Goal: Task Accomplishment & Management: Use online tool/utility

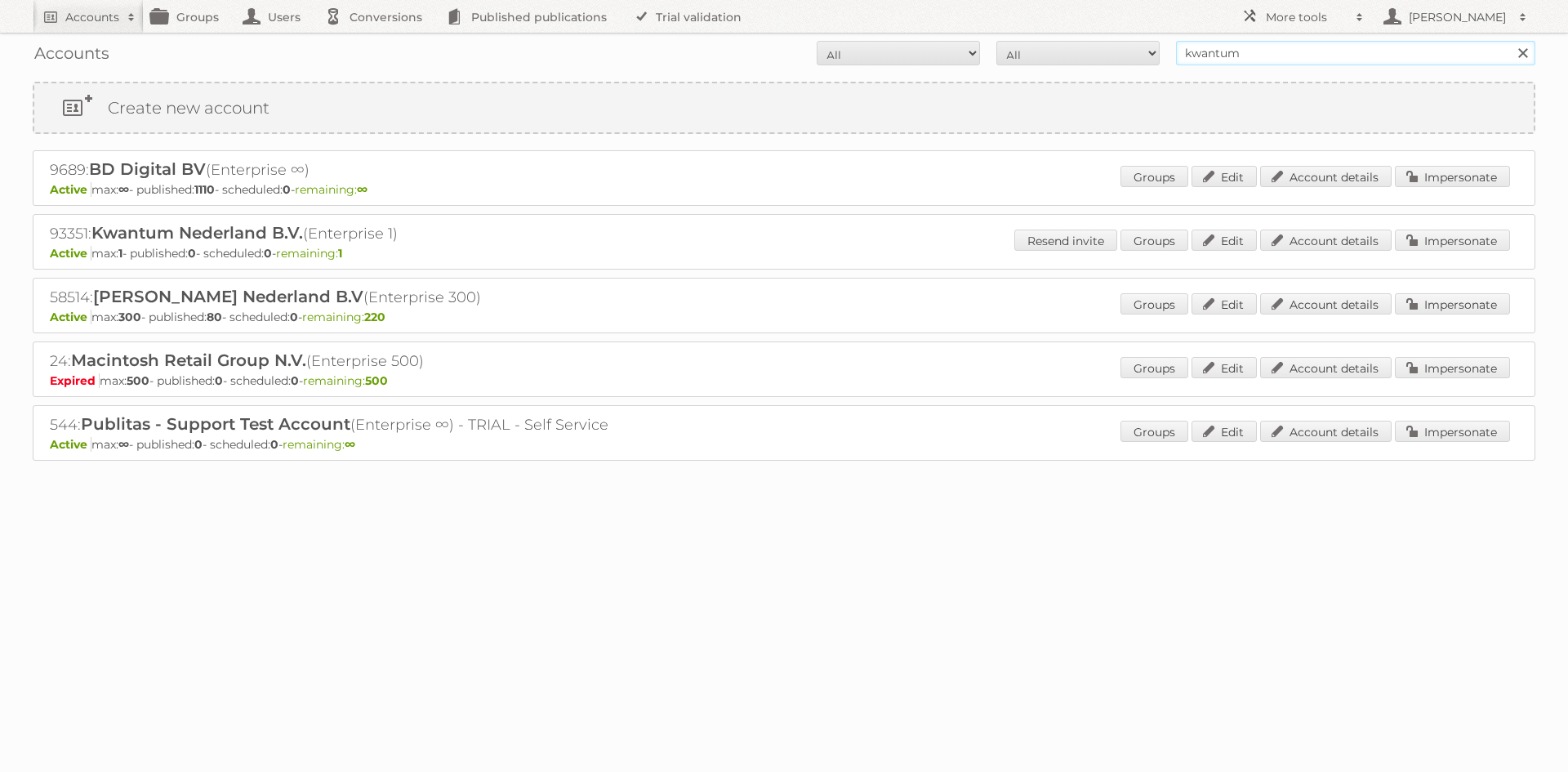
click at [1202, 55] on input "kwantum" at bounding box center [1355, 53] width 360 height 25
type input "makro"
click at [1510, 41] on input "Search" at bounding box center [1523, 53] width 25 height 25
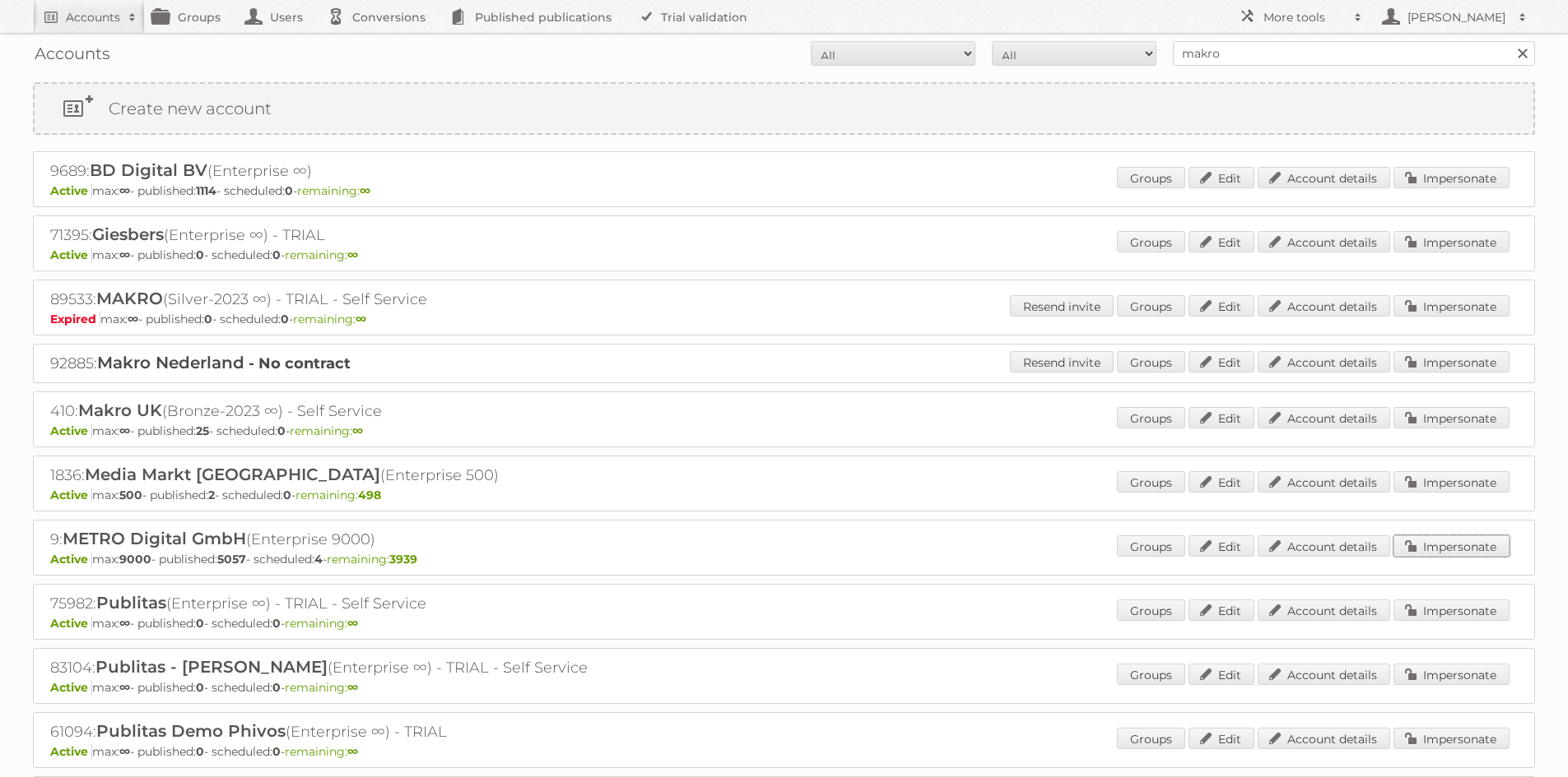
drag, startPoint x: 1452, startPoint y: 550, endPoint x: 1440, endPoint y: 548, distance: 12.2
click at [1452, 550] on link "Impersonate" at bounding box center [1451, 546] width 116 height 22
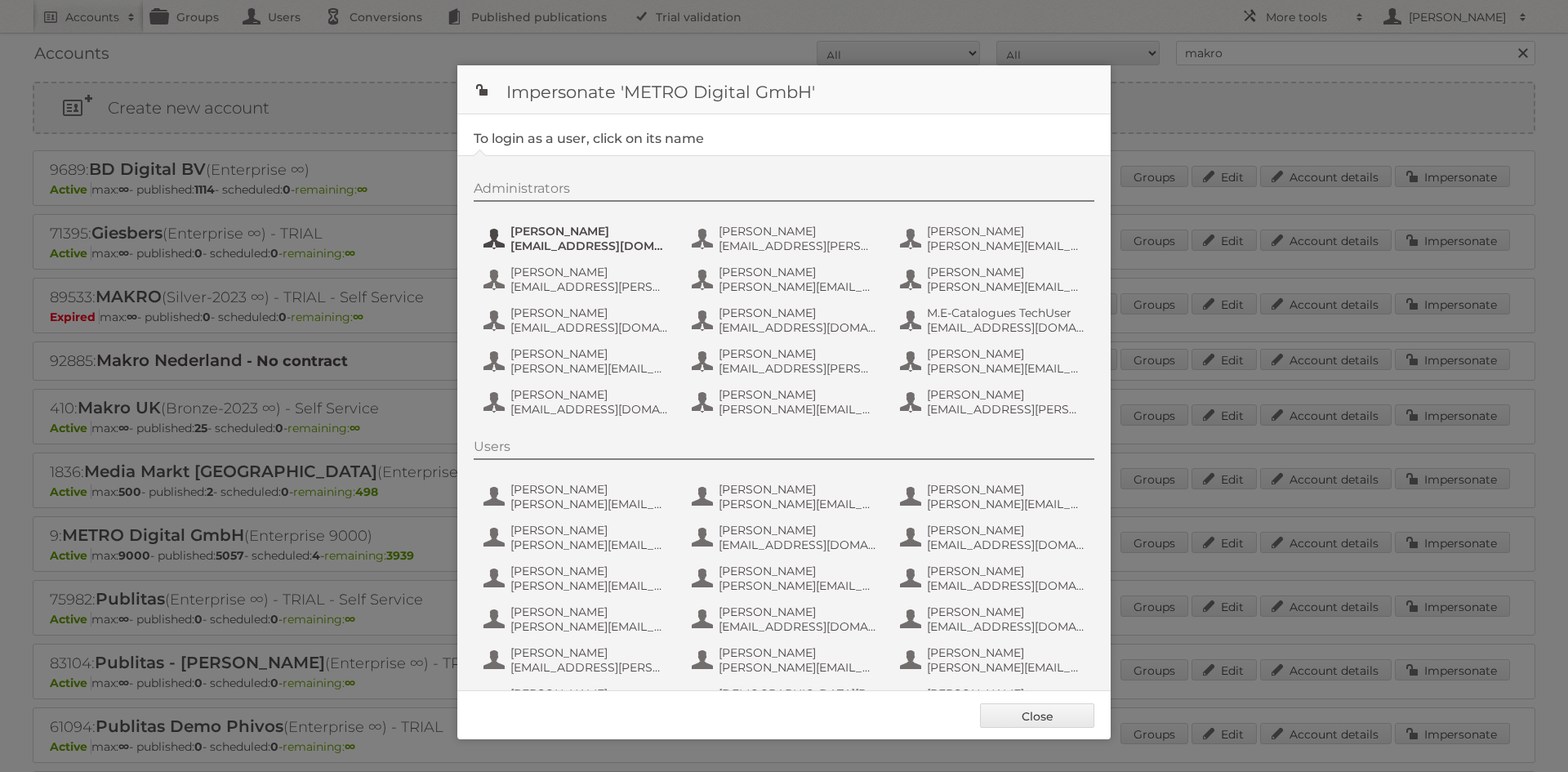
click at [564, 237] on span "[PERSON_NAME]" at bounding box center [590, 232] width 159 height 15
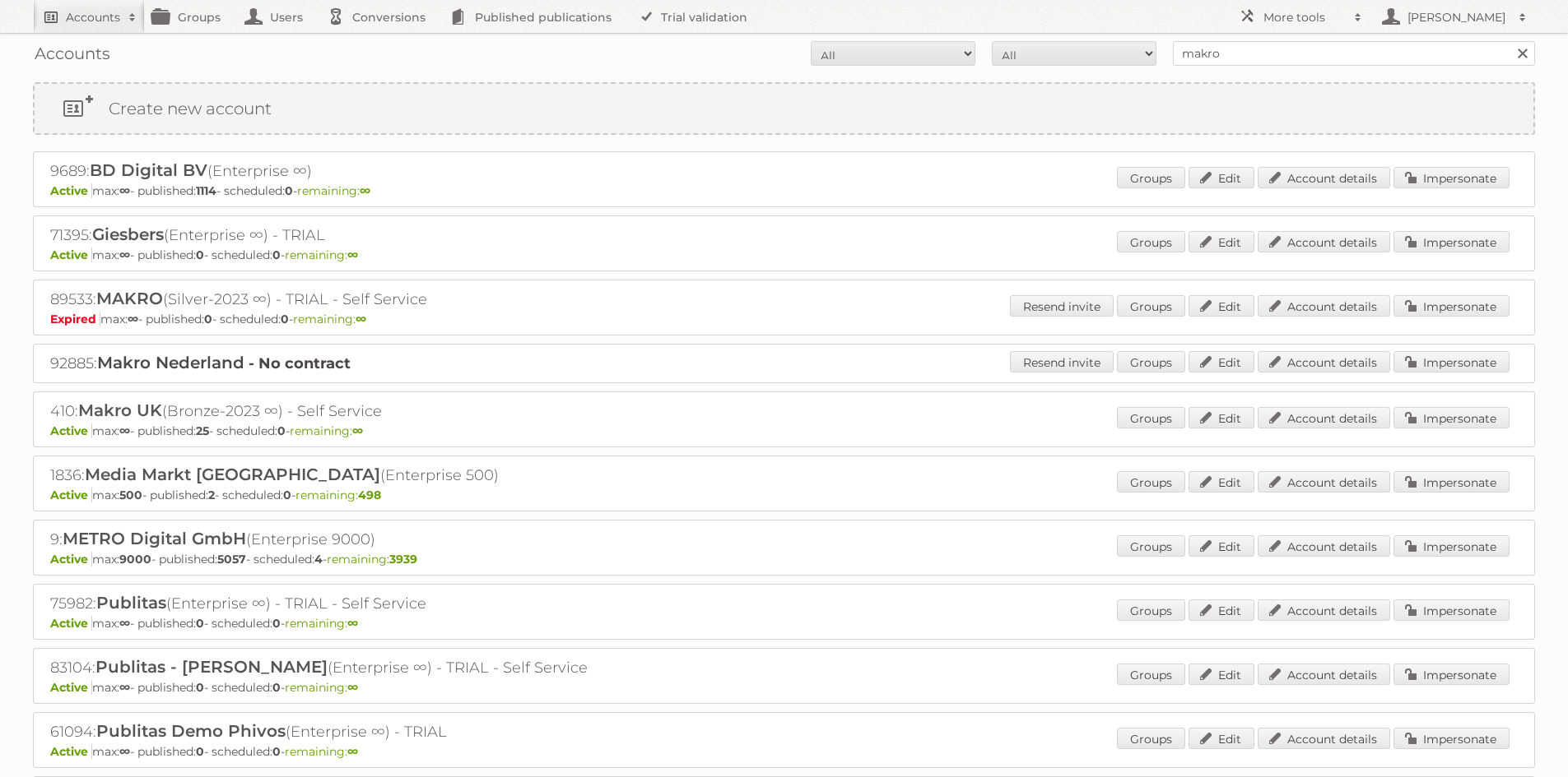
click at [84, 18] on h2 "Accounts" at bounding box center [92, 17] width 54 height 17
click at [379, 42] on input "Search" at bounding box center [392, 54] width 25 height 25
type input"] "brico\"
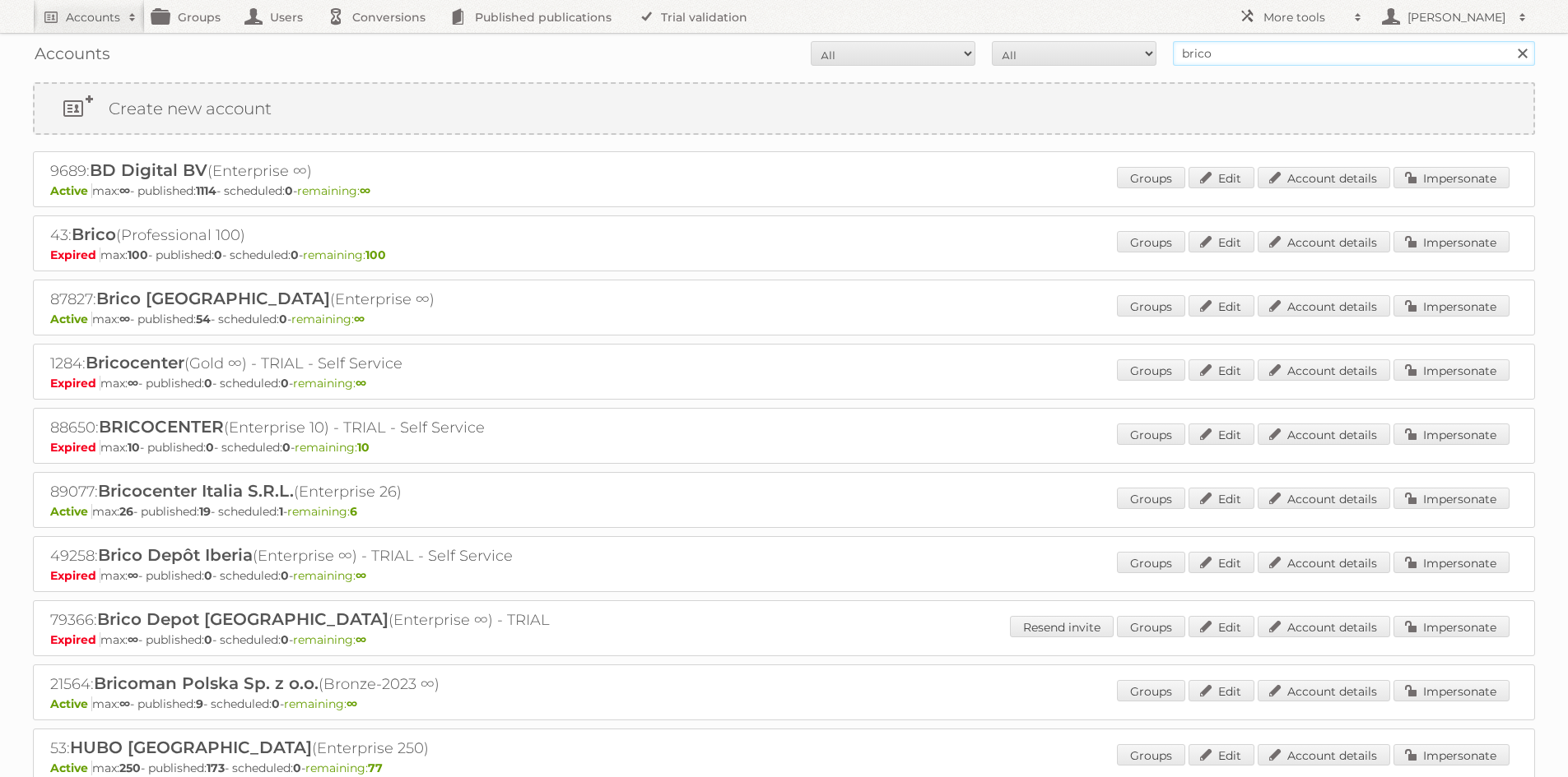
click at [1215, 45] on input "brico" at bounding box center [1354, 53] width 362 height 25
click at [1510, 41] on input "Search" at bounding box center [1522, 53] width 25 height 25
click at [1470, 303] on link "Impersonate" at bounding box center [1451, 306] width 116 height 22
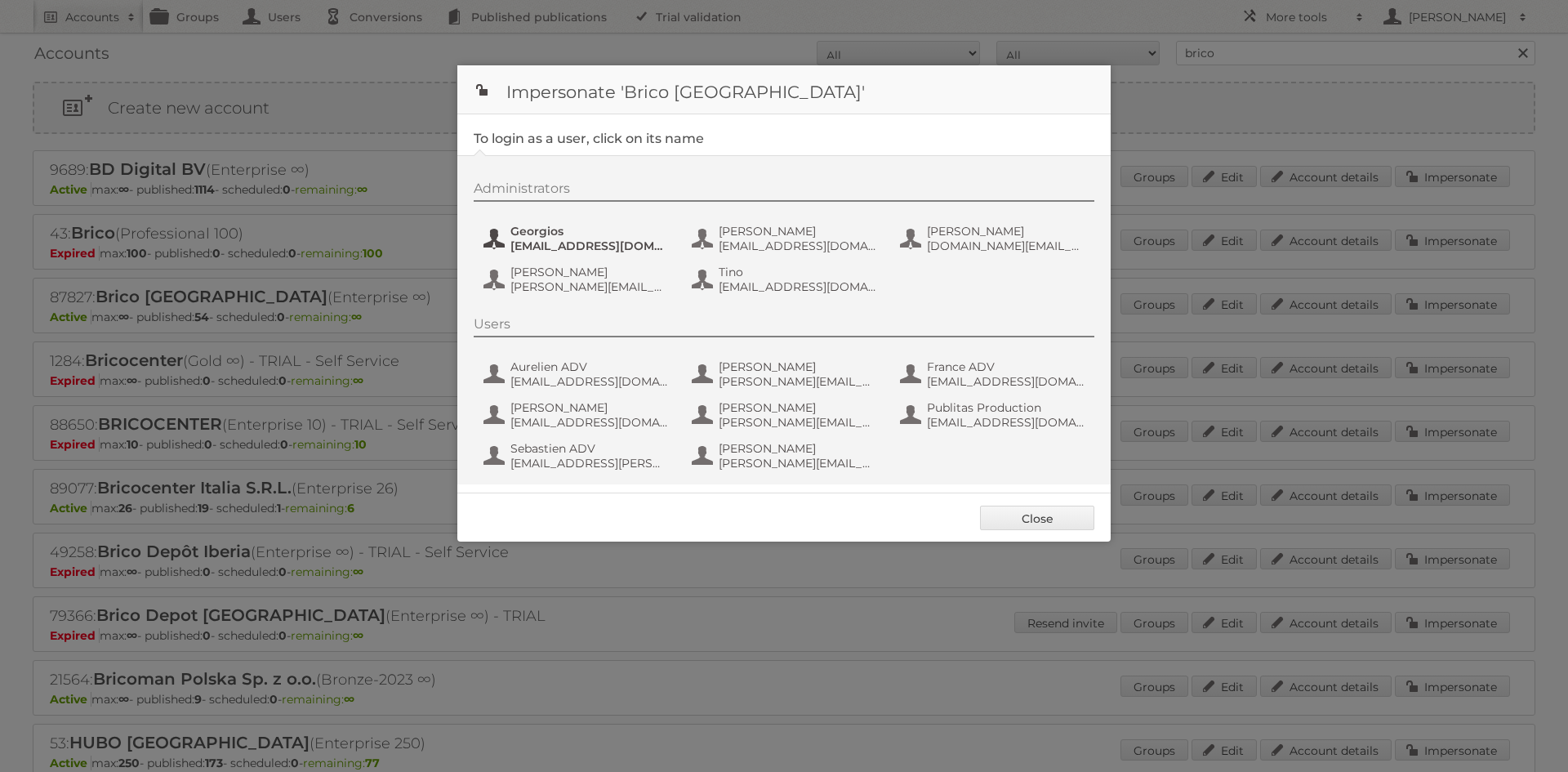
click at [591, 249] on span "georgios@relevantonline.eu" at bounding box center [590, 246] width 159 height 15
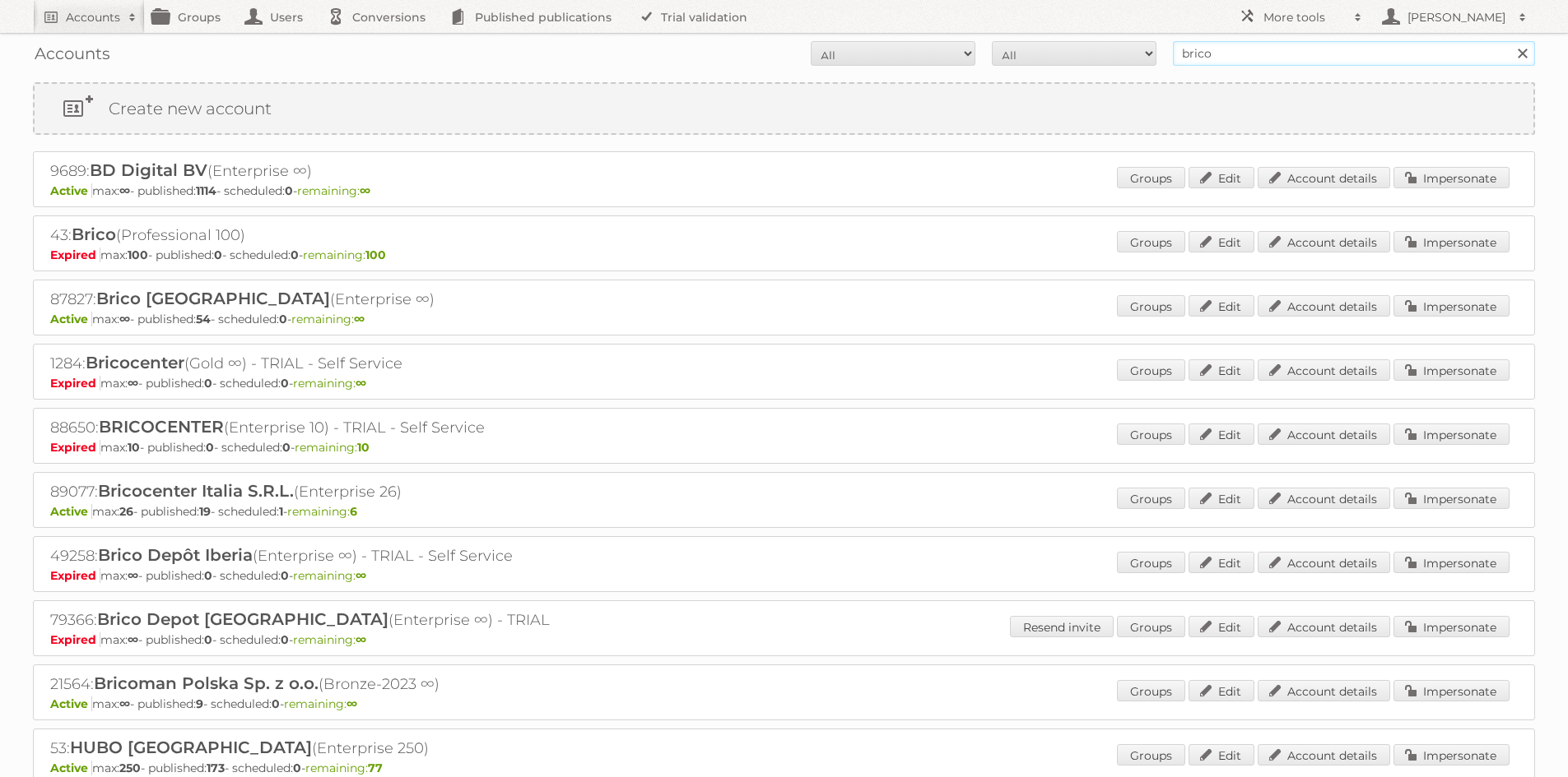
click at [1201, 51] on input "brico" at bounding box center [1354, 53] width 362 height 25
click at [1446, 301] on link "Impersonate" at bounding box center [1451, 306] width 116 height 22
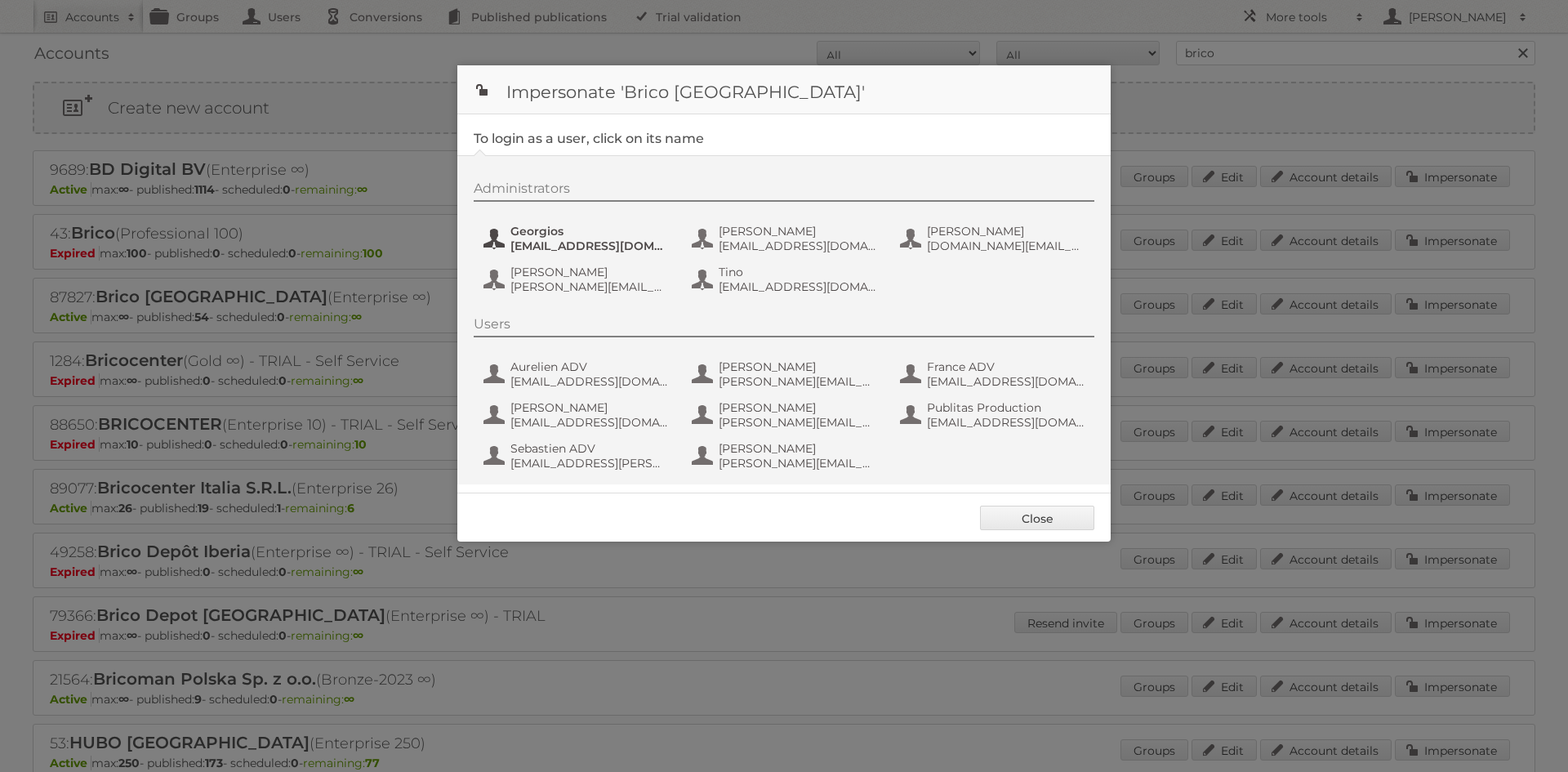
click at [606, 232] on span "Georgios" at bounding box center [590, 232] width 159 height 15
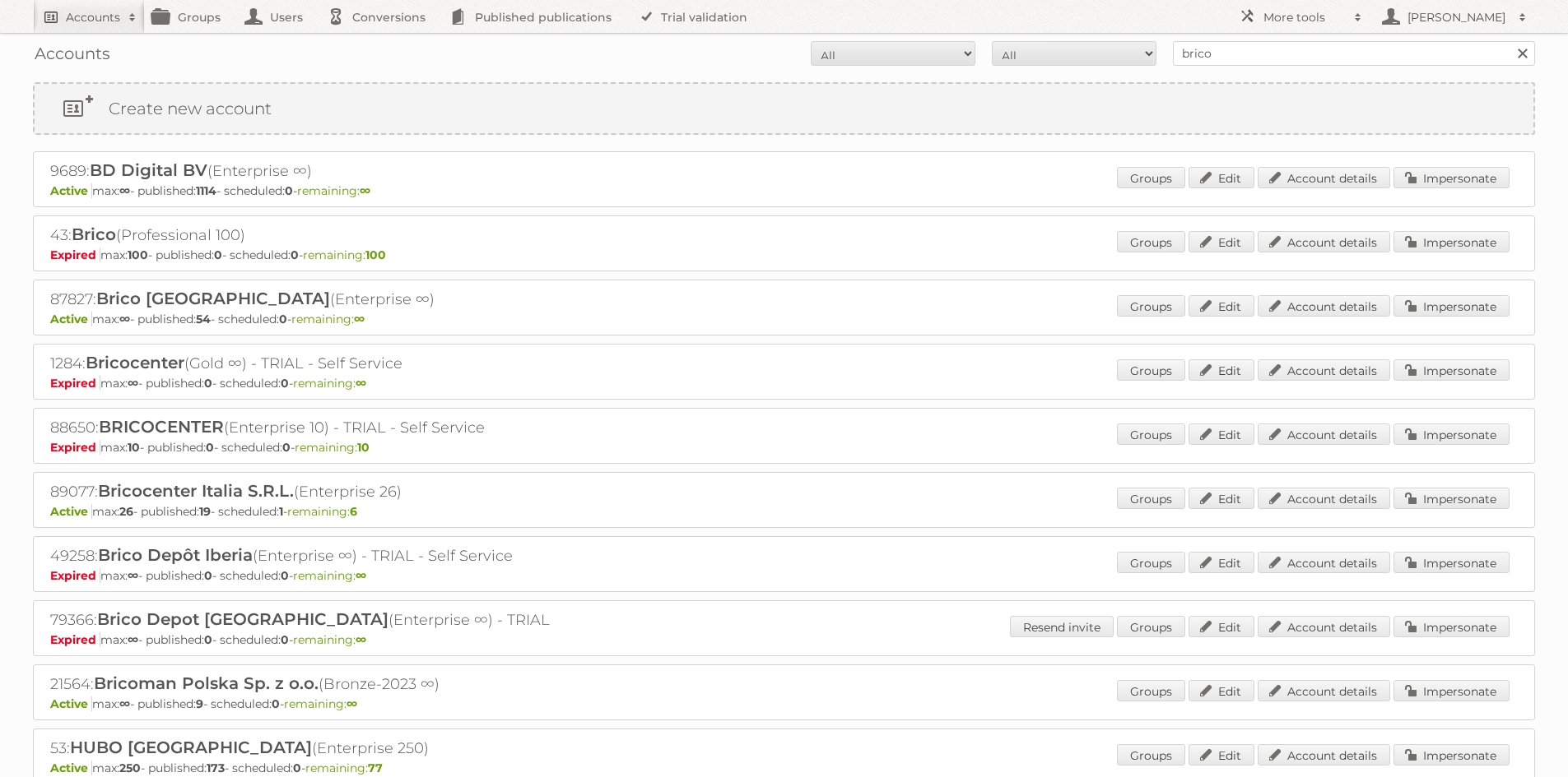
click at [113, 11] on h2 "Accounts" at bounding box center [92, 17] width 54 height 17
click at [1474, 306] on link "Impersonate" at bounding box center [1451, 306] width 116 height 22
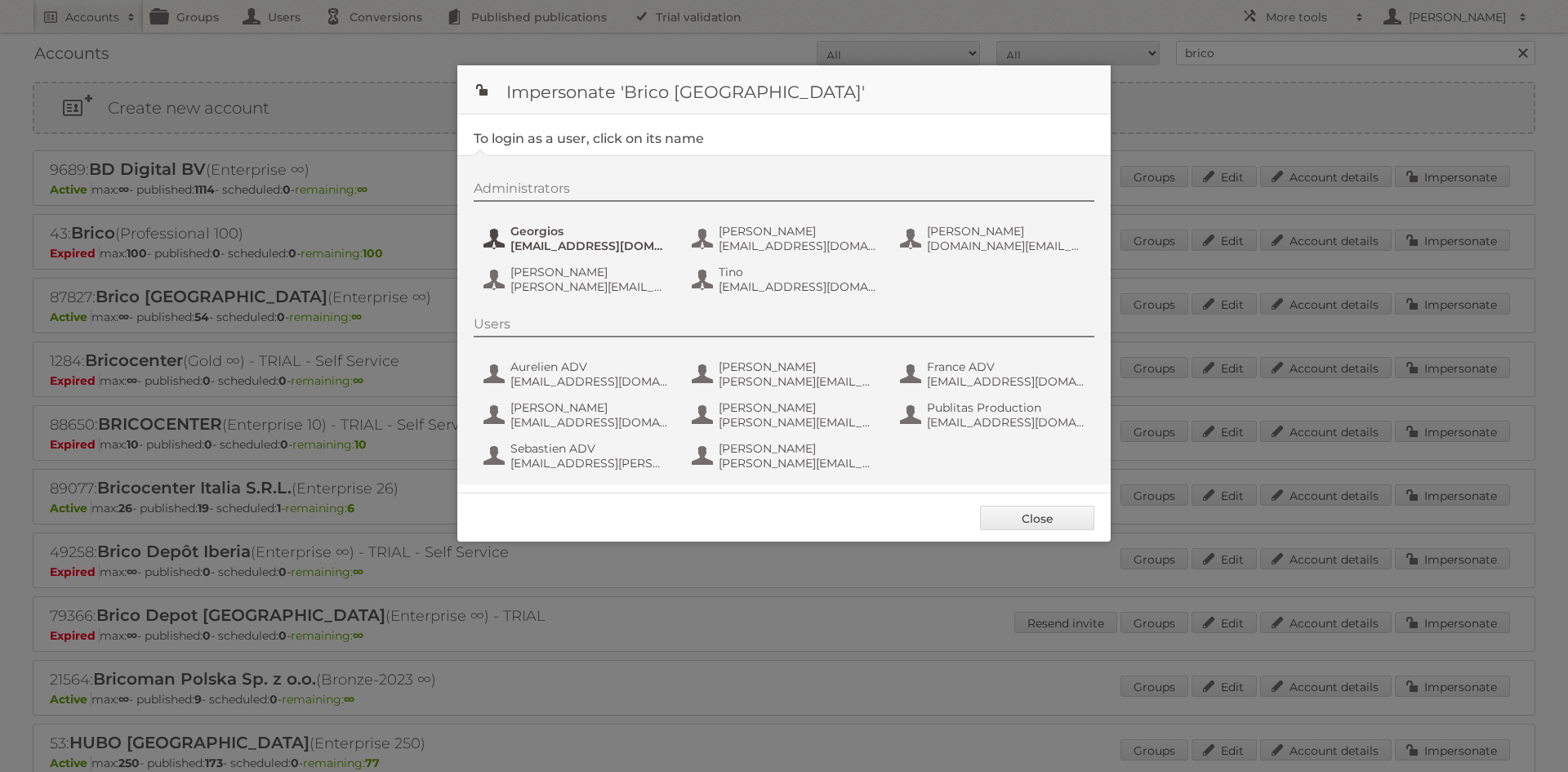
click at [573, 238] on span "georgios@relevantonline.eu" at bounding box center [590, 246] width 159 height 15
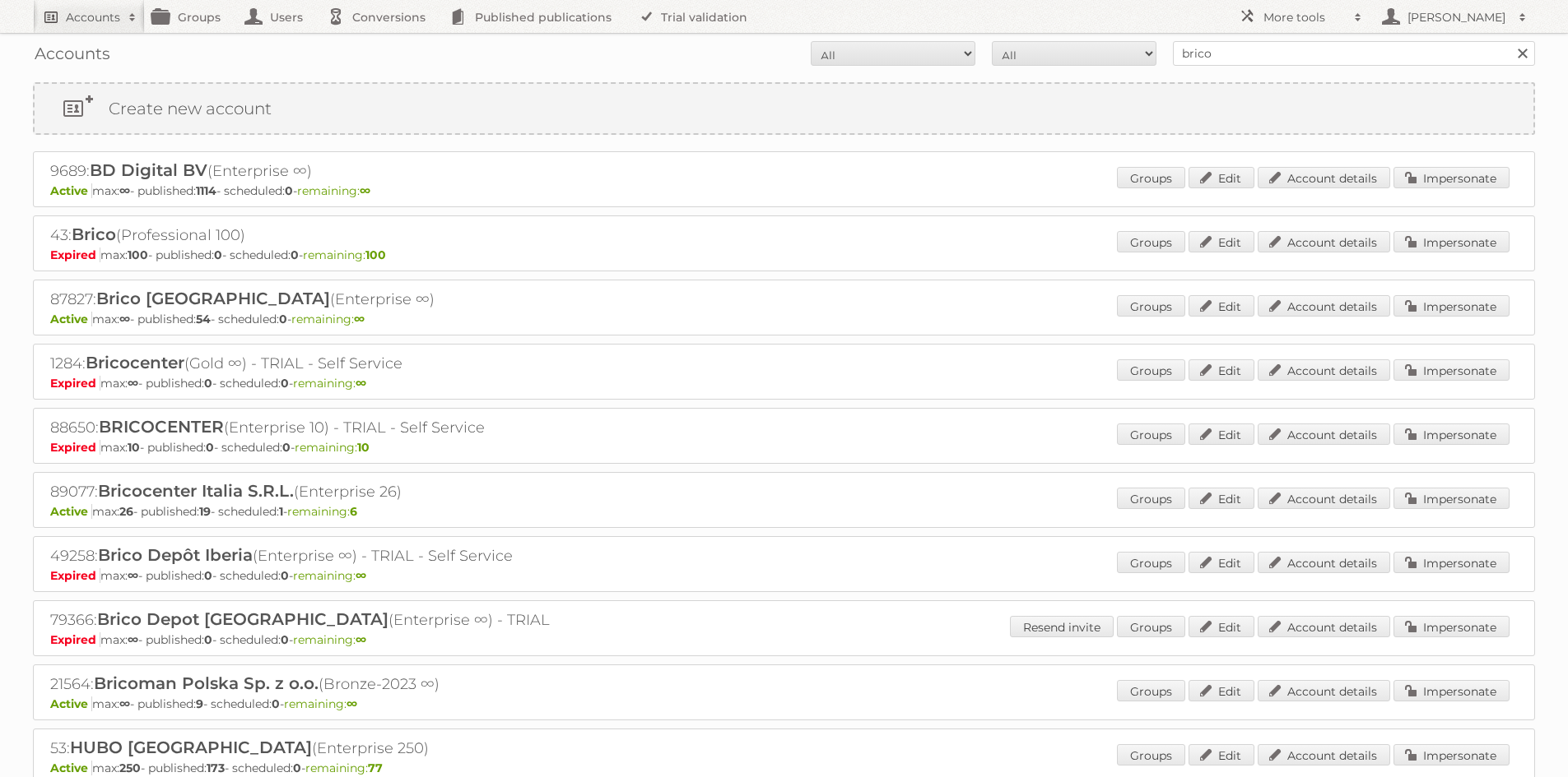
click at [100, 27] on link "Accounts" at bounding box center [89, 17] width 112 height 33
type input"] "kwantum"
click at [379, 42] on input "Search" at bounding box center [392, 54] width 25 height 25
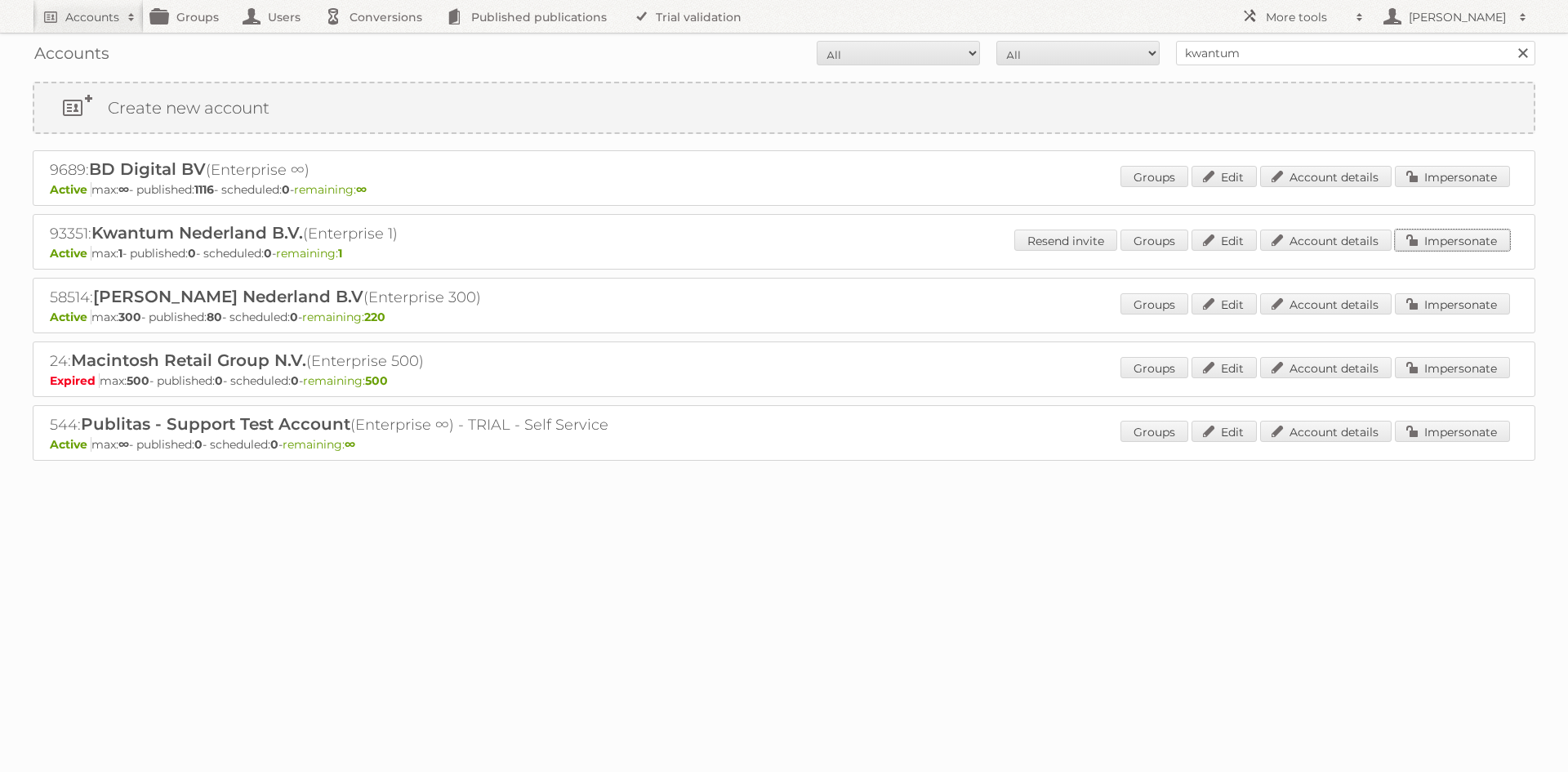
click at [1432, 245] on link "Impersonate" at bounding box center [1452, 241] width 115 height 22
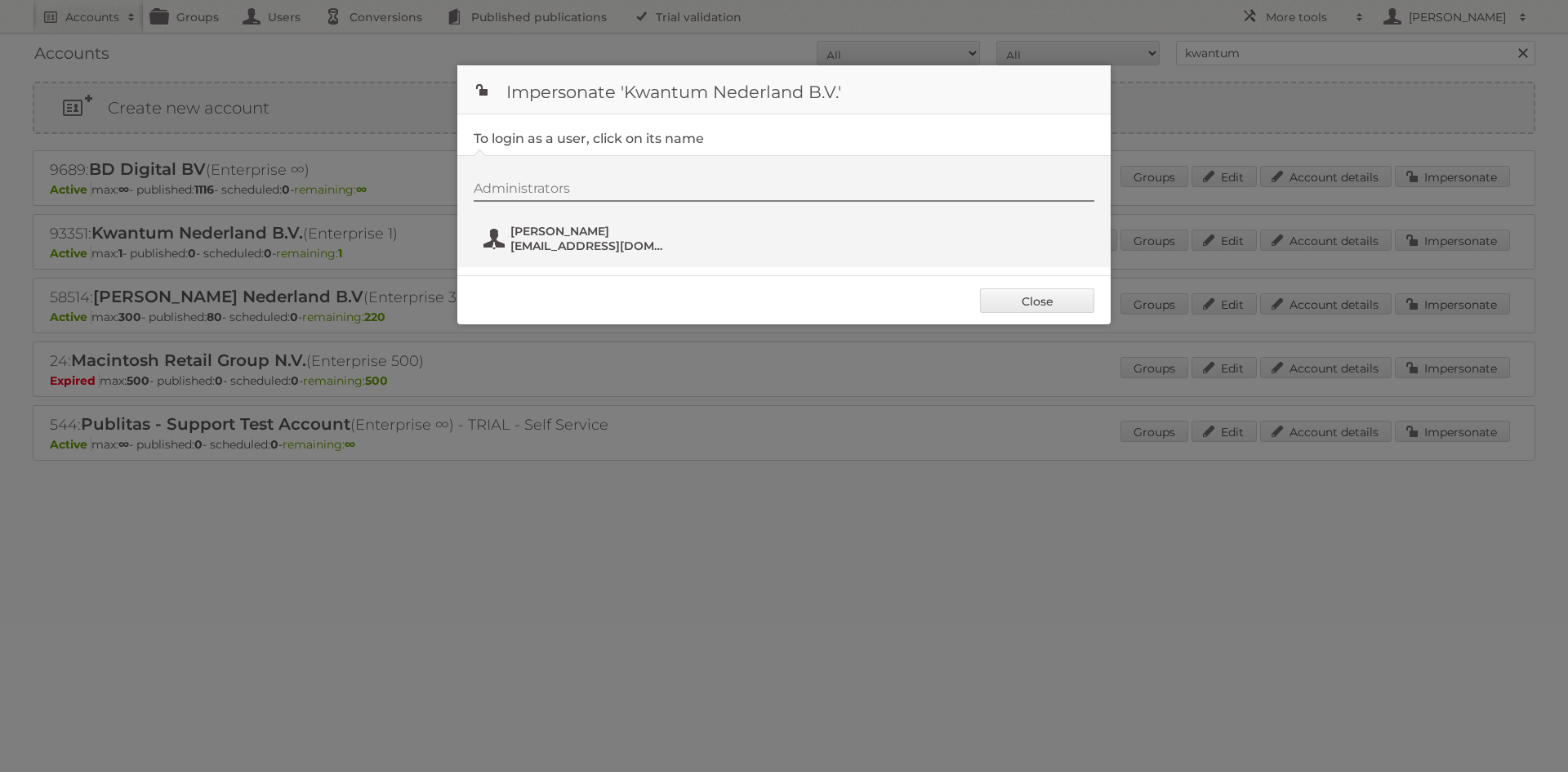
click at [529, 231] on span "Winston Coerecius" at bounding box center [590, 232] width 159 height 15
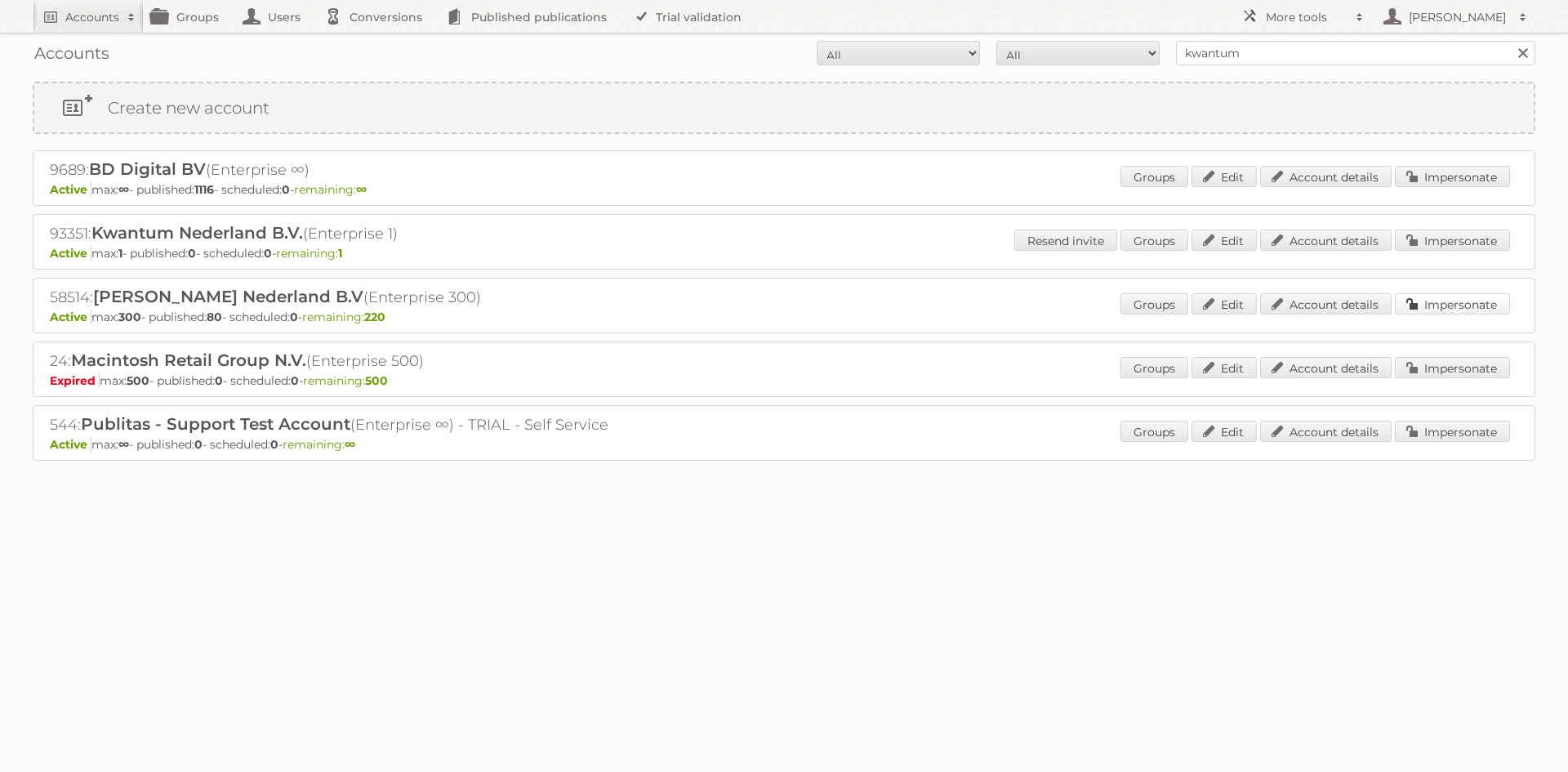
click at [1429, 296] on link "Impersonate" at bounding box center [1452, 304] width 115 height 22
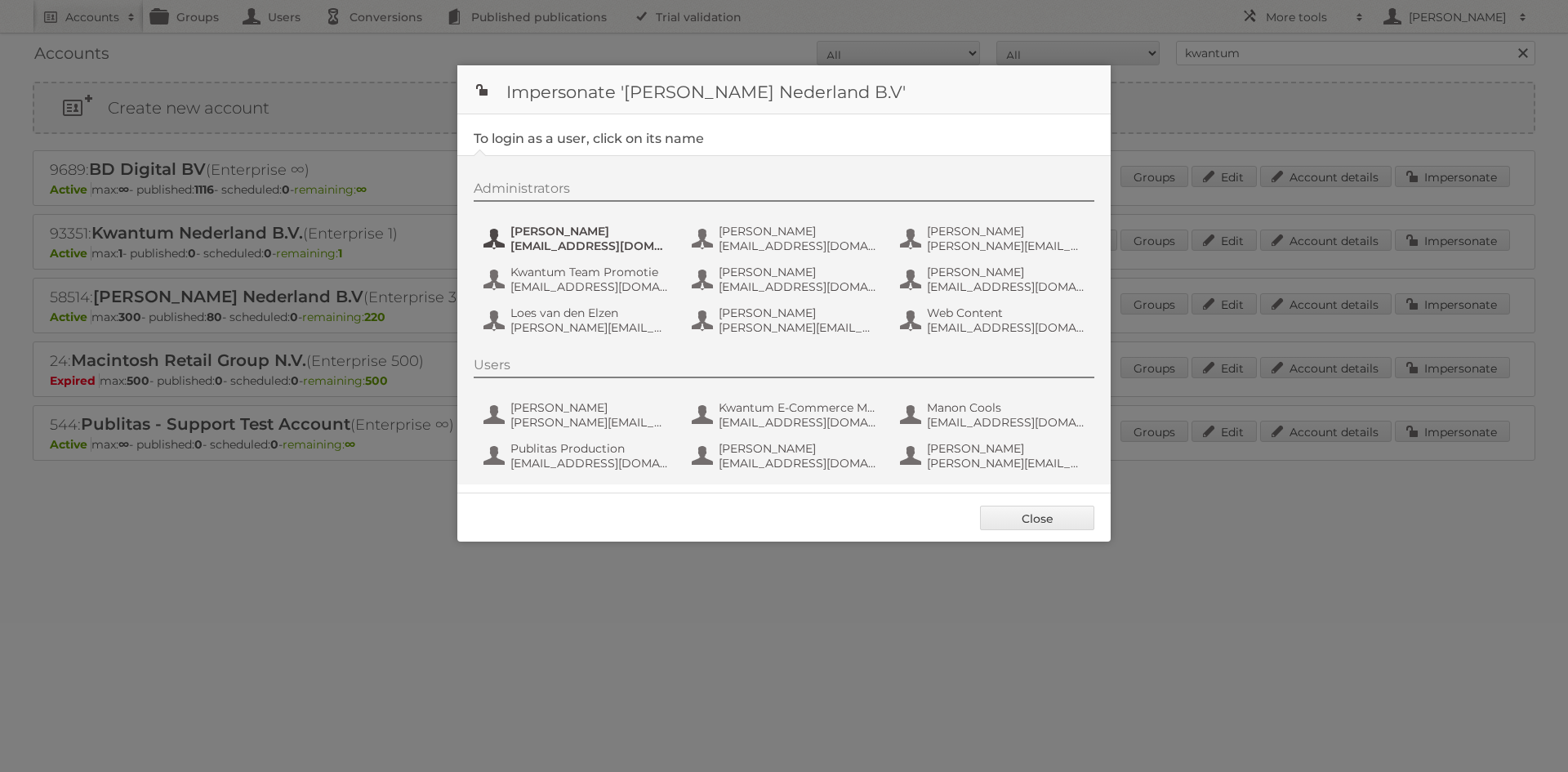
click at [611, 233] on span "Amber Guiking" at bounding box center [590, 232] width 159 height 15
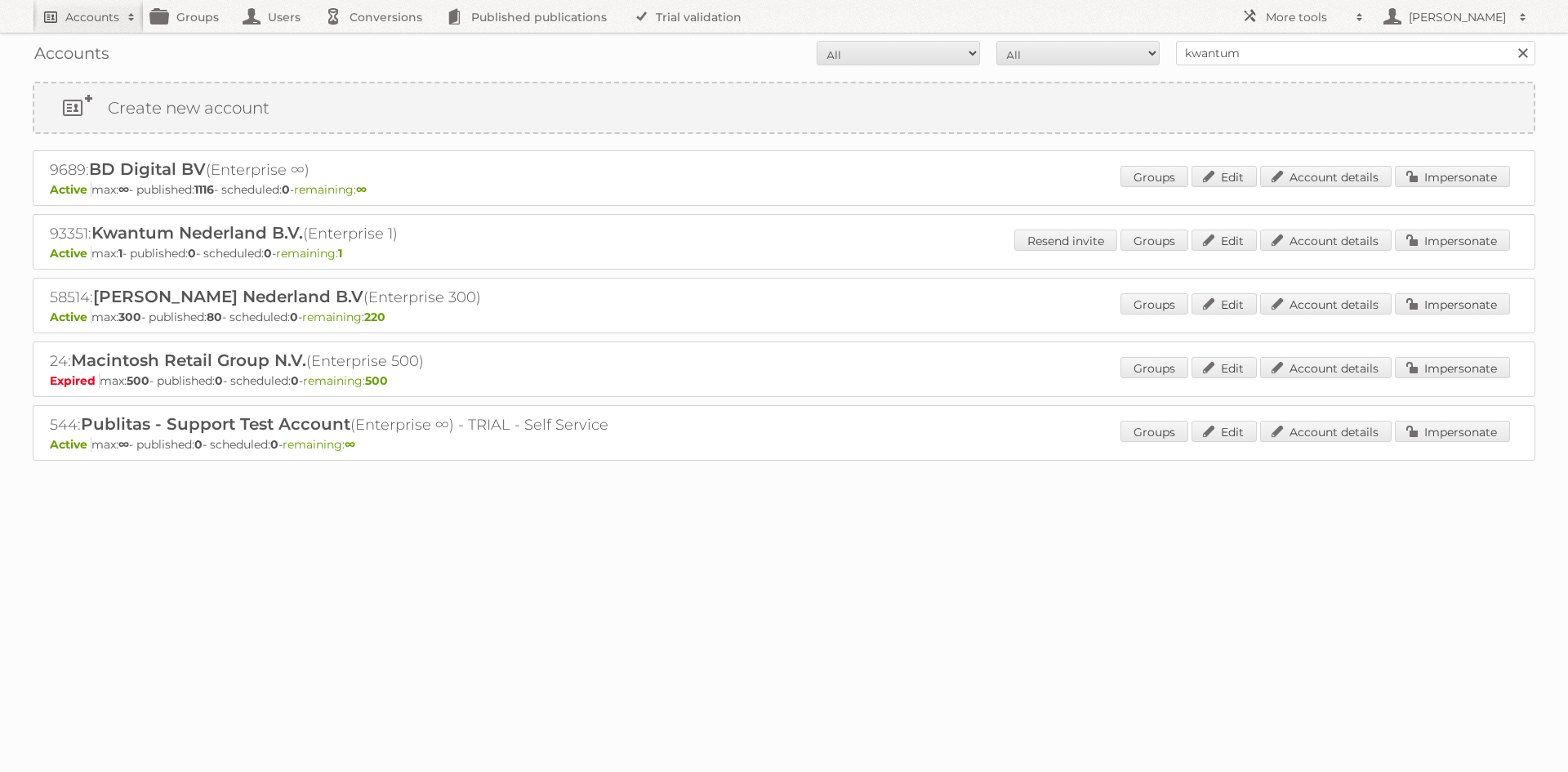
click at [88, 23] on h2 "Accounts" at bounding box center [92, 17] width 54 height 17
type input"] "kruidvat"
click at [376, 41] on input "Search" at bounding box center [389, 54] width 25 height 25
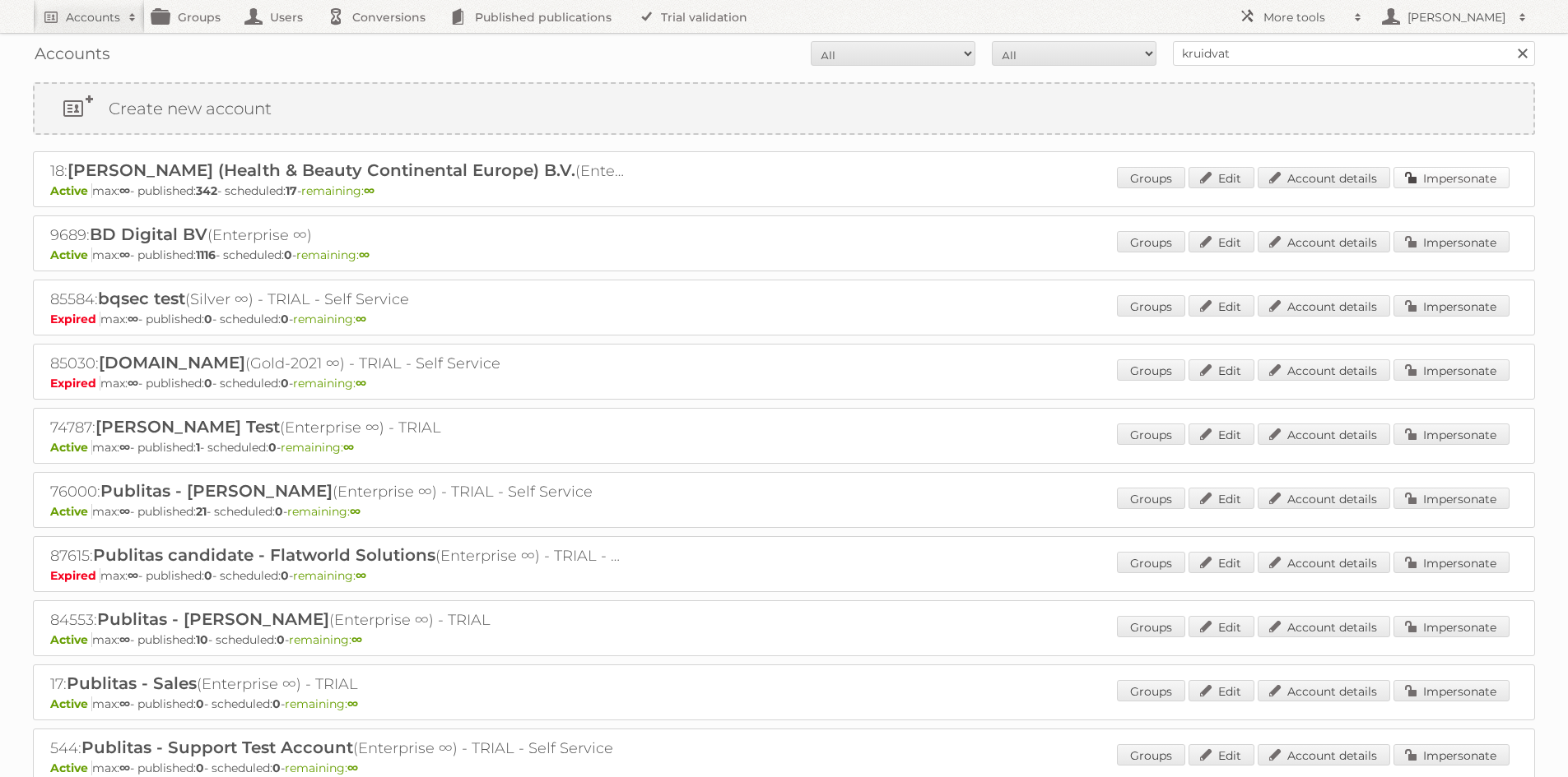
click at [1421, 177] on link "Impersonate" at bounding box center [1451, 178] width 116 height 22
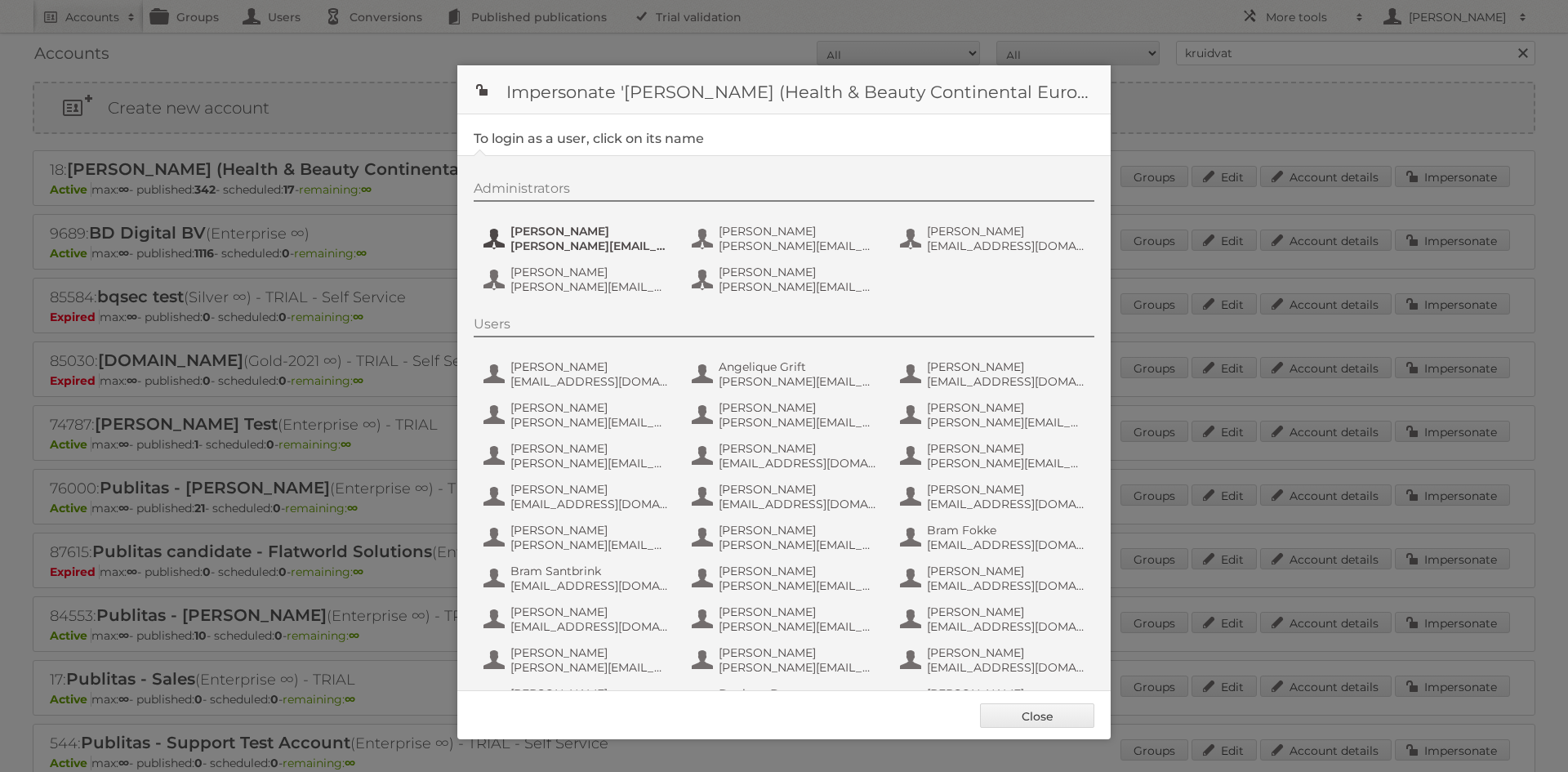
click at [566, 233] on span "[PERSON_NAME]" at bounding box center [590, 232] width 159 height 15
